Goal: Navigation & Orientation: Find specific page/section

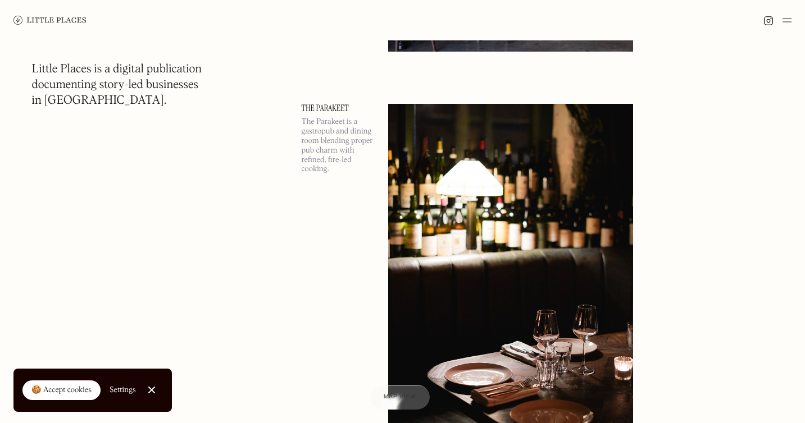
scroll to position [9341, 0]
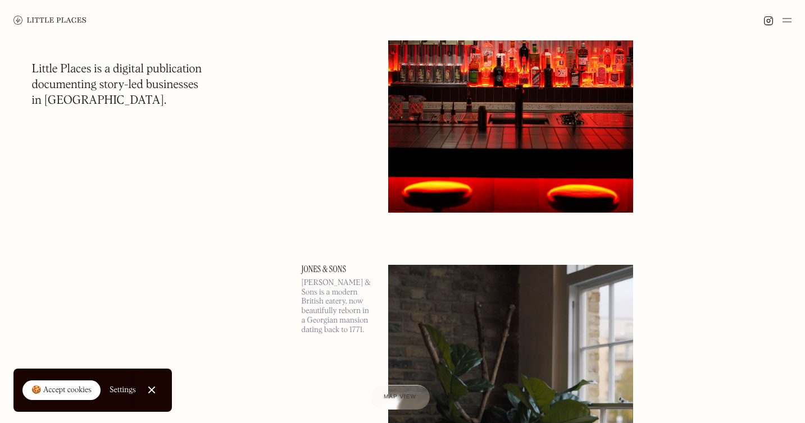
scroll to position [16895, 0]
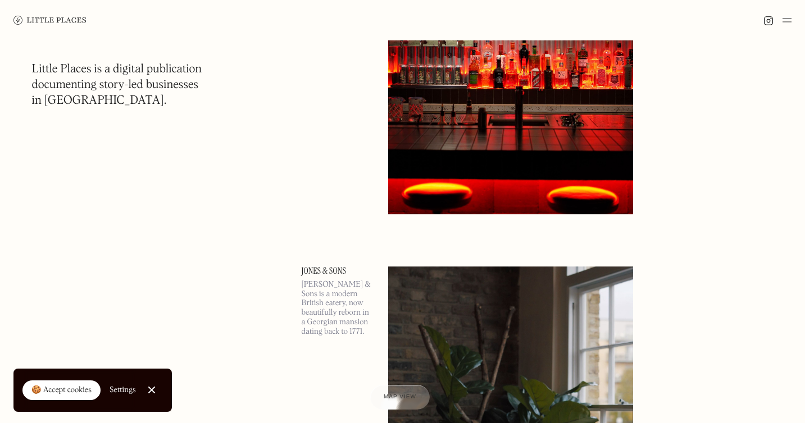
click at [787, 23] on img at bounding box center [786, 19] width 9 height 13
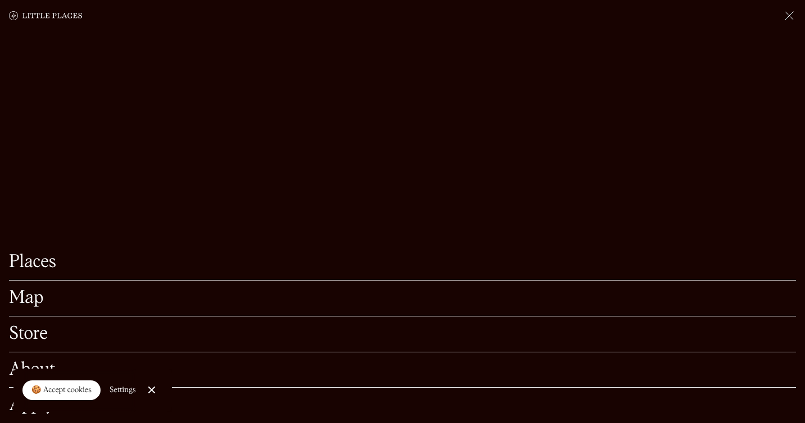
scroll to position [16968, 0]
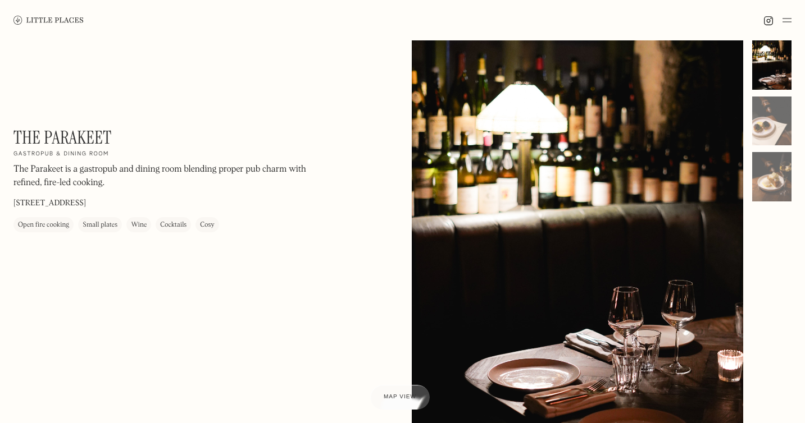
scroll to position [15, 0]
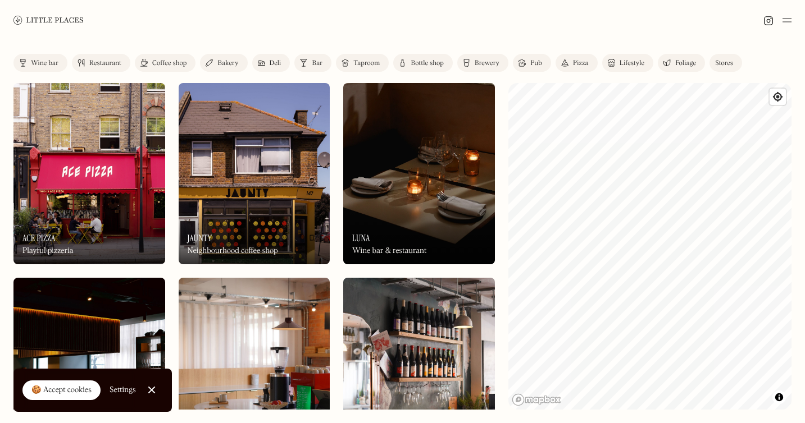
click at [583, 63] on div "Pizza" at bounding box center [581, 63] width 16 height 7
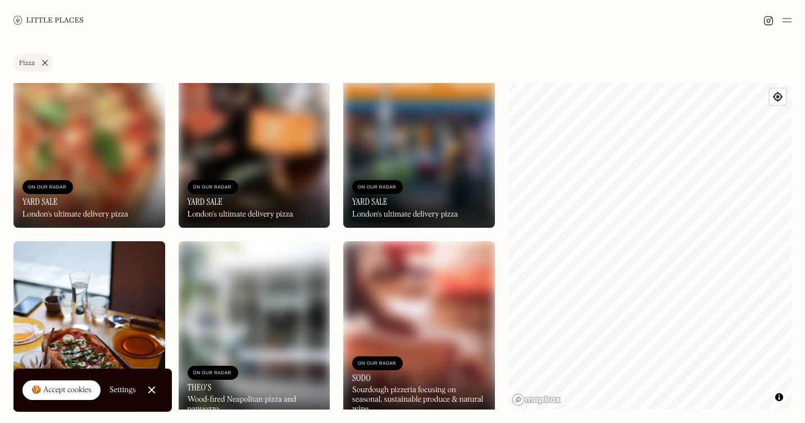
scroll to position [449, 0]
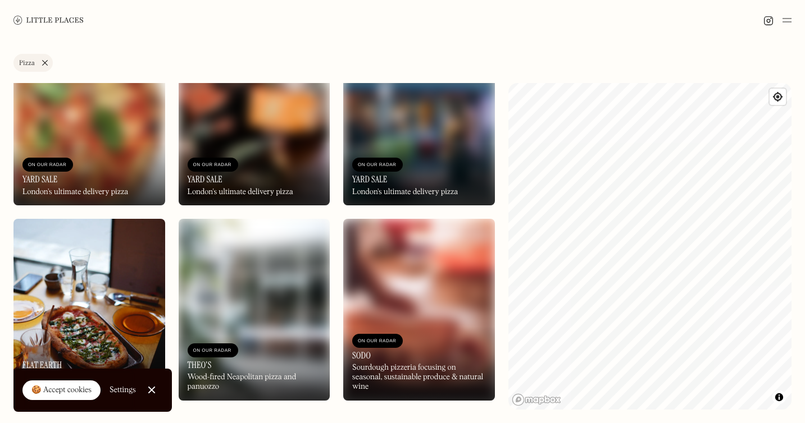
click at [44, 62] on link "Pizza" at bounding box center [32, 63] width 39 height 18
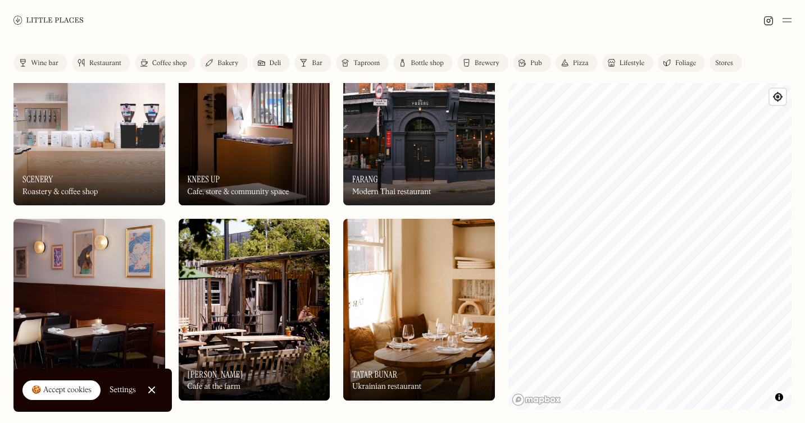
click at [163, 64] on div "Coffee shop" at bounding box center [169, 63] width 34 height 7
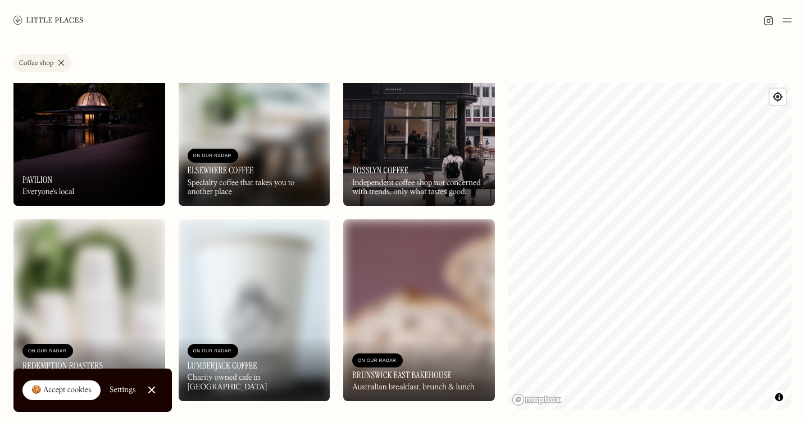
scroll to position [3375, 0]
click at [58, 65] on link "Coffee shop" at bounding box center [42, 63] width 58 height 18
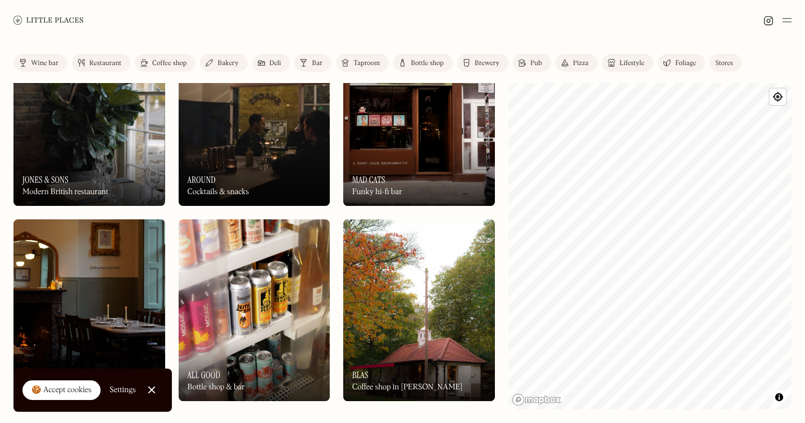
click at [223, 62] on div "Bakery" at bounding box center [227, 63] width 21 height 7
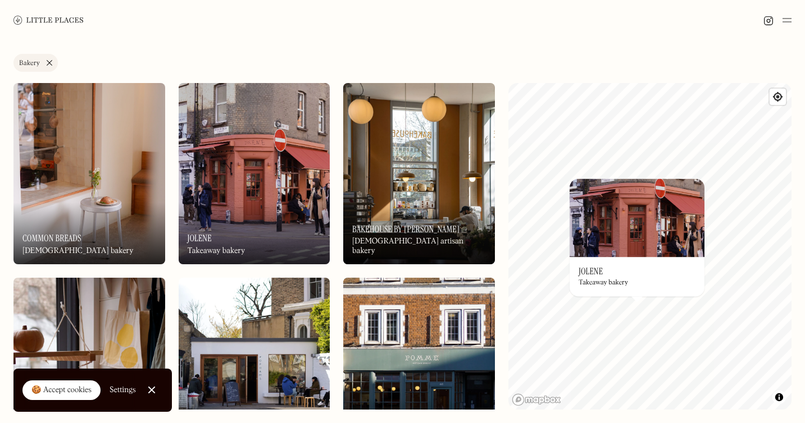
click at [47, 61] on link "Bakery" at bounding box center [35, 63] width 44 height 18
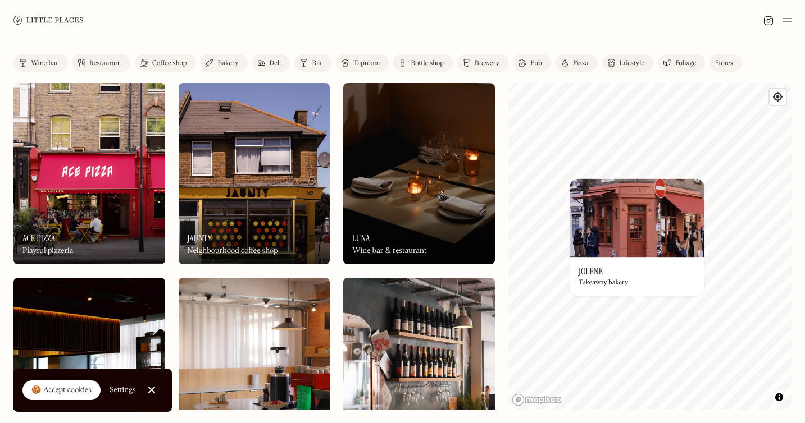
click at [623, 65] on div "Lifestyle" at bounding box center [631, 63] width 25 height 7
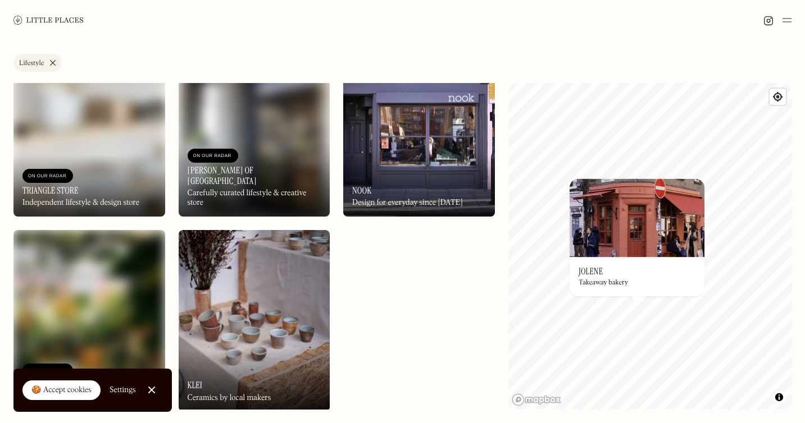
scroll to position [254, 0]
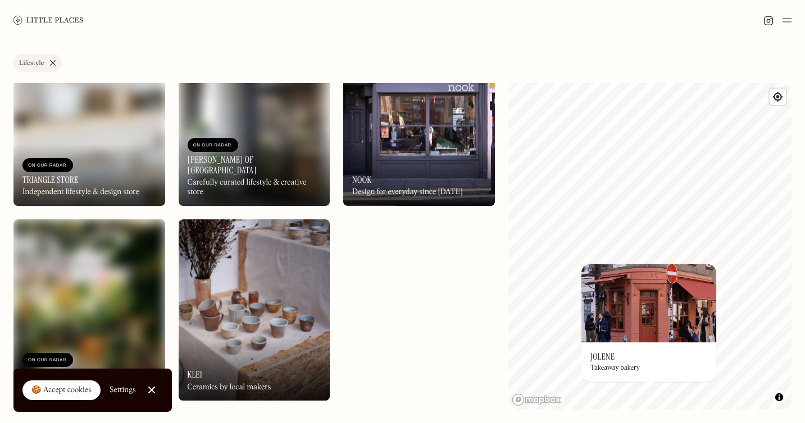
click at [50, 19] on img at bounding box center [48, 20] width 70 height 8
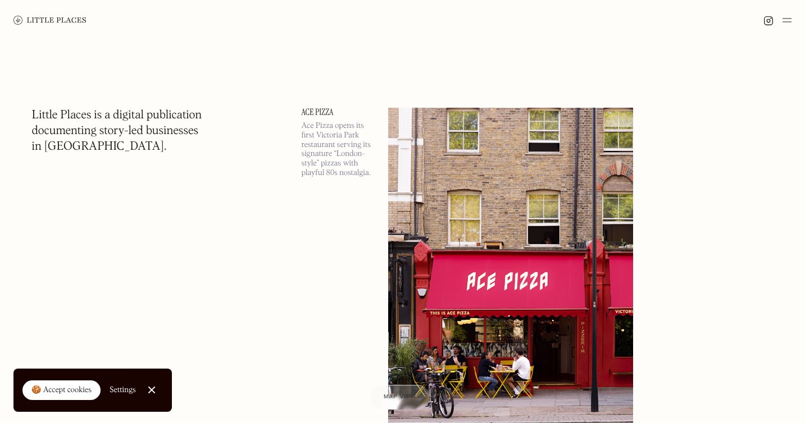
click at [788, 22] on img at bounding box center [786, 19] width 9 height 13
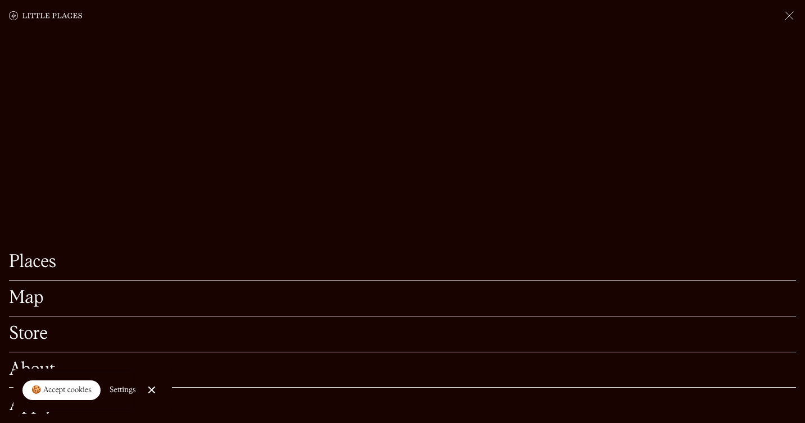
scroll to position [208, 0]
click at [30, 334] on link "Store" at bounding box center [402, 334] width 787 height 17
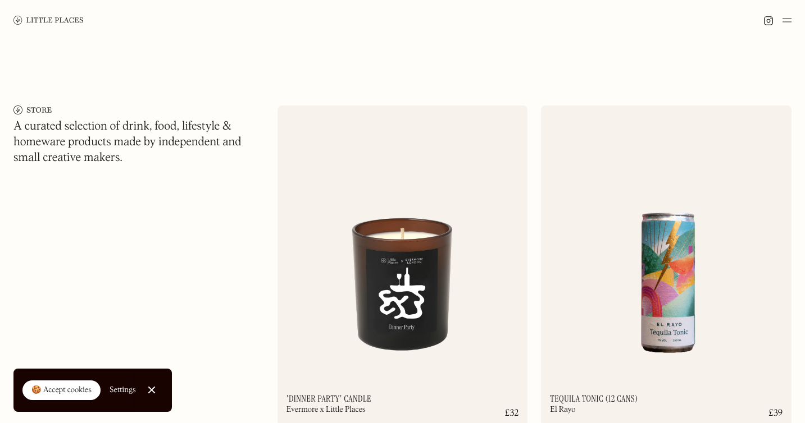
click at [51, 22] on img at bounding box center [48, 20] width 70 height 8
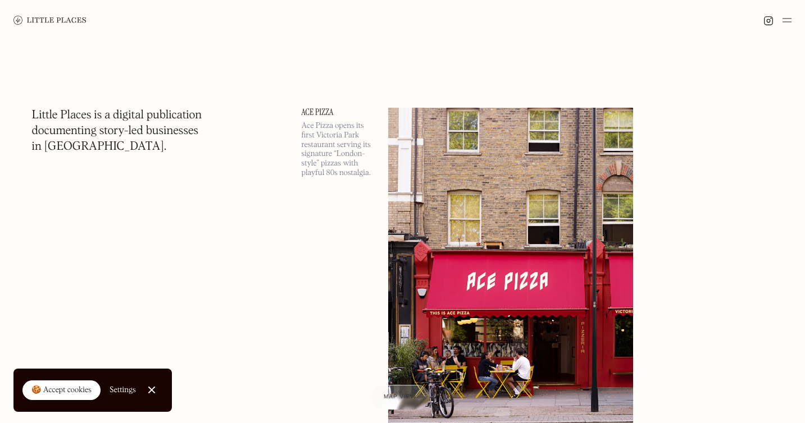
click at [782, 22] on img at bounding box center [786, 19] width 9 height 13
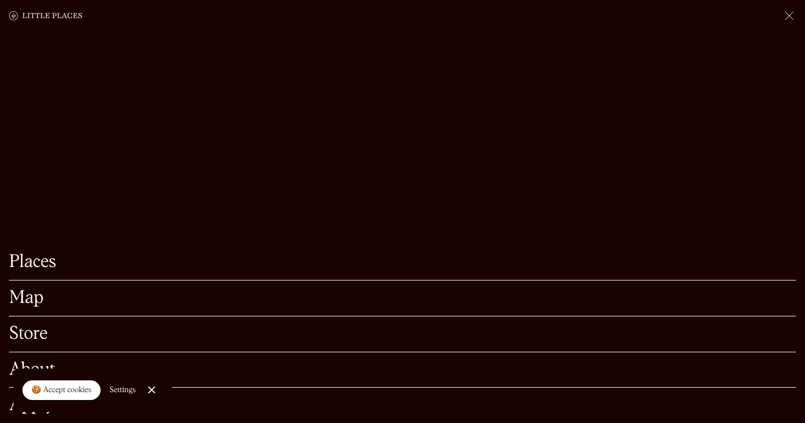
click at [13, 363] on link "About" at bounding box center [402, 370] width 787 height 17
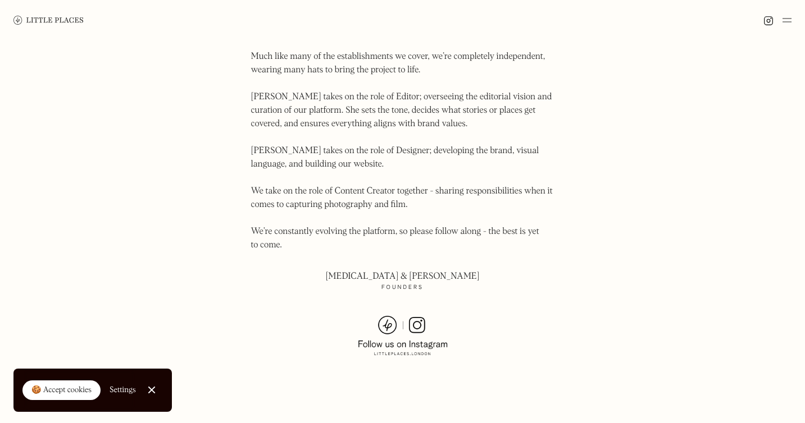
scroll to position [821, 0]
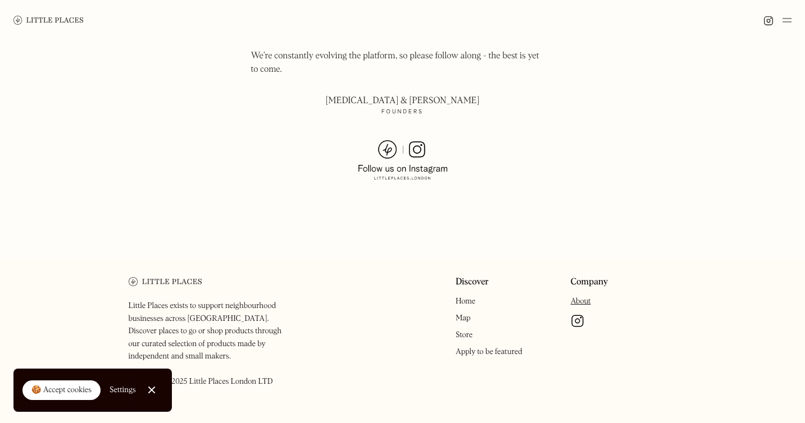
click at [578, 314] on img at bounding box center [576, 320] width 13 height 13
